Goal: Task Accomplishment & Management: Use online tool/utility

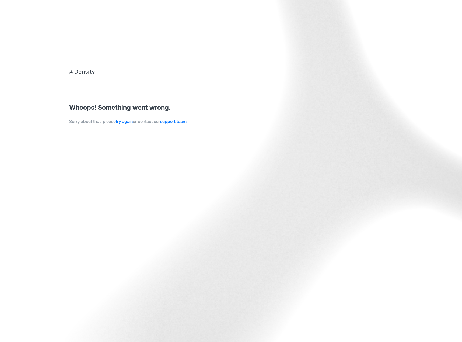
click at [127, 121] on link "try again" at bounding box center [124, 120] width 17 height 5
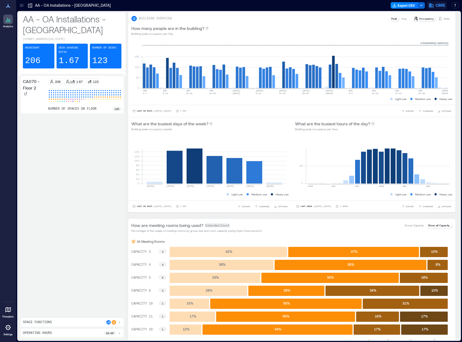
click at [437, 6] on span "CBRE" at bounding box center [441, 5] width 10 height 5
click at [366, 8] on div at bounding box center [251, 5] width 274 height 9
click at [7, 330] on div at bounding box center [8, 327] width 10 height 10
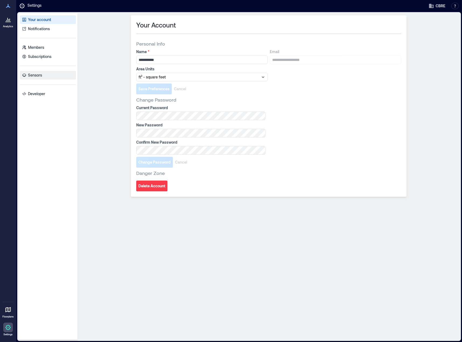
click at [39, 73] on p "Sensors" at bounding box center [35, 74] width 14 height 5
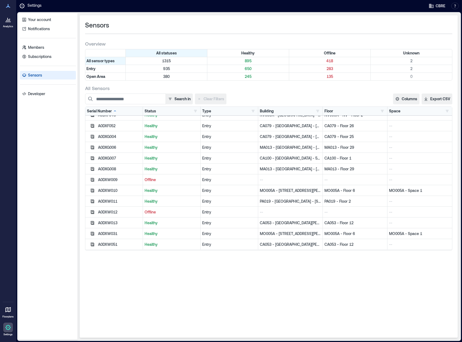
scroll to position [727, 0]
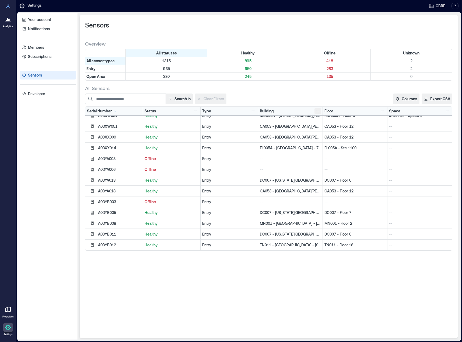
click at [316, 110] on button "button" at bounding box center [317, 110] width 6 height 5
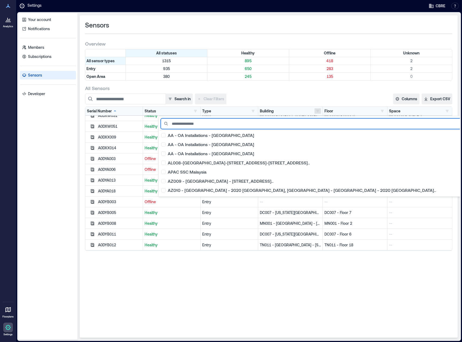
click at [216, 125] on input at bounding box center [342, 123] width 362 height 11
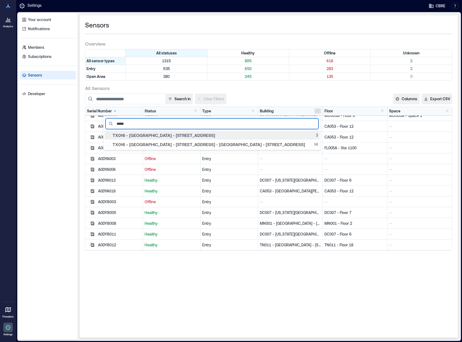
type input "*****"
click at [147, 135] on div "TX016 - Houston - 2800 Post Oak Blvd 3" at bounding box center [212, 134] width 212 height 5
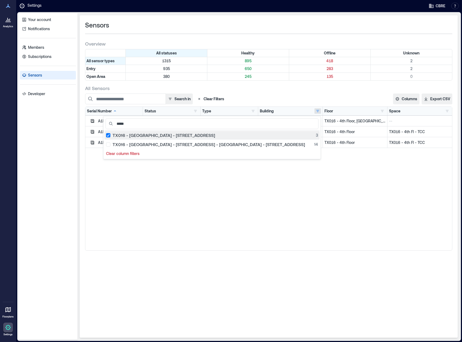
scroll to position [0, 0]
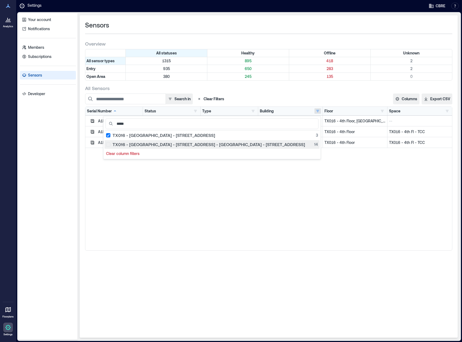
click at [148, 143] on div "TX016 - Houston - 2800 Post Oak Blvd.., TX016 - Houston - 2800 Post Oak Blvd 14" at bounding box center [212, 144] width 212 height 5
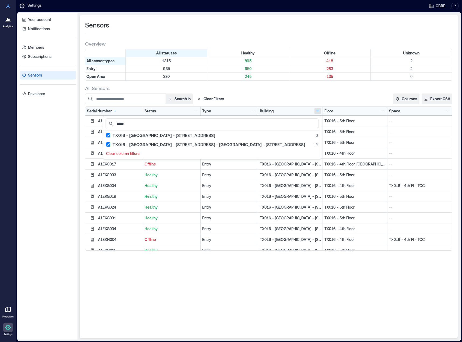
click at [160, 282] on div "Sensors Overview All statuses Healthy Offline Unknown All sensor types 1315 895…" at bounding box center [269, 176] width 378 height 322
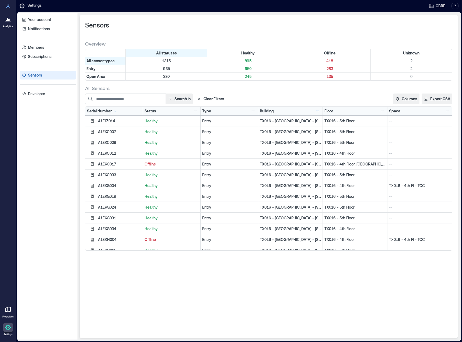
click at [204, 99] on button "Clear Filters" at bounding box center [210, 98] width 31 height 11
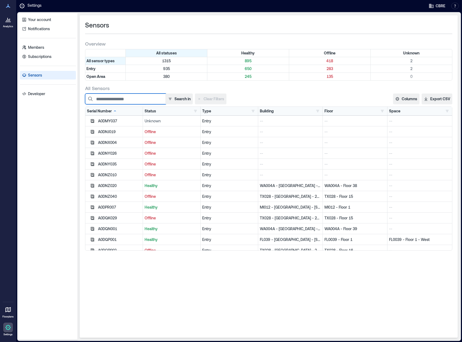
click at [124, 101] on input at bounding box center [125, 98] width 81 height 11
click at [262, 94] on div "Search in Clear Filters" at bounding box center [192, 98] width 215 height 11
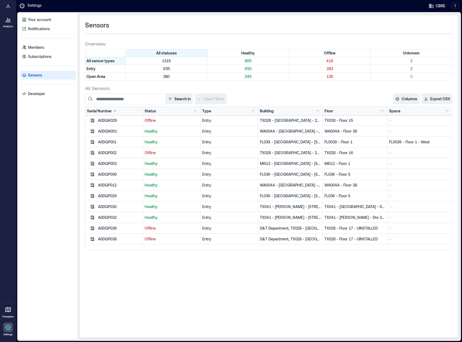
scroll to position [215, 0]
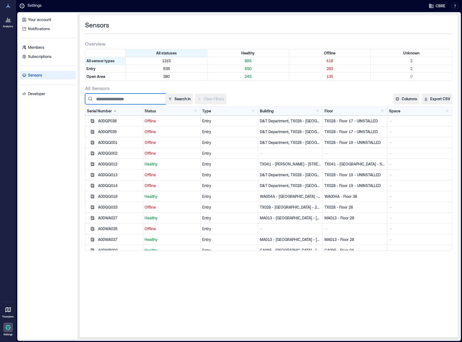
click at [121, 99] on input at bounding box center [125, 98] width 81 height 11
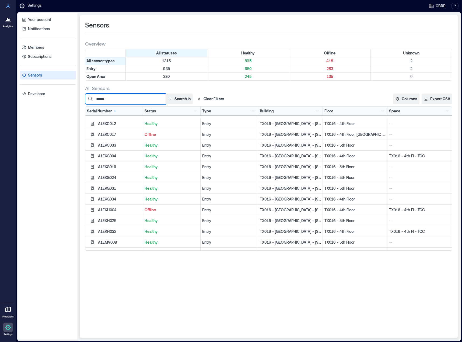
scroll to position [48, 0]
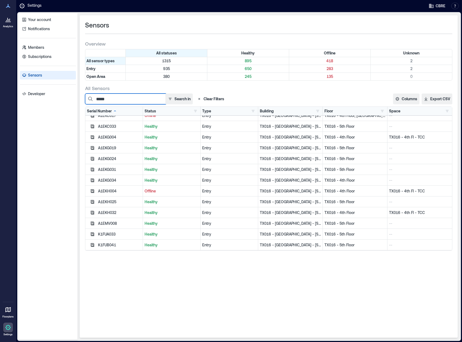
type input "*****"
